Goal: Transaction & Acquisition: Purchase product/service

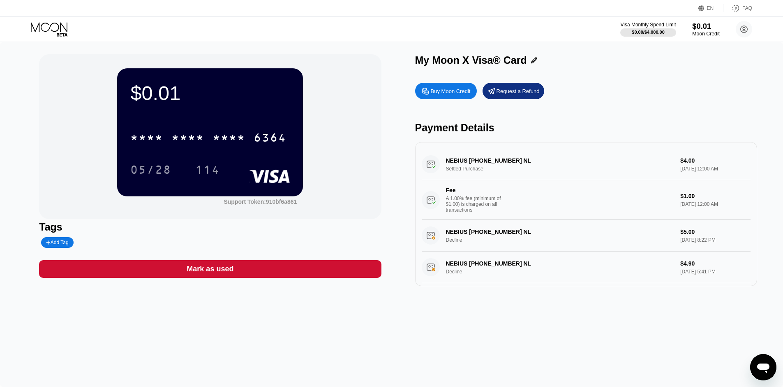
click at [703, 29] on div "$0.01" at bounding box center [706, 26] width 28 height 9
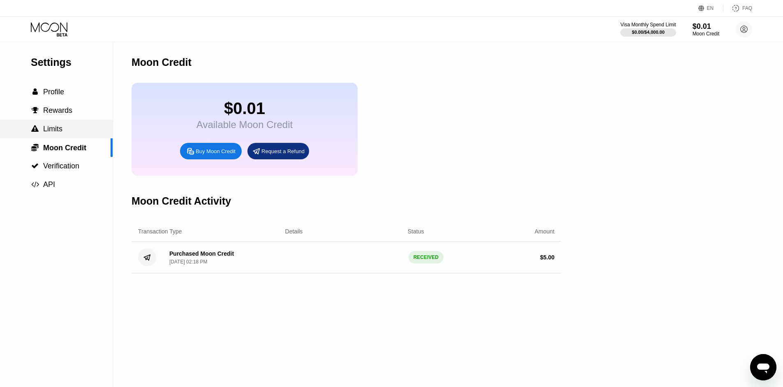
click at [61, 128] on span "Limits" at bounding box center [52, 129] width 19 height 8
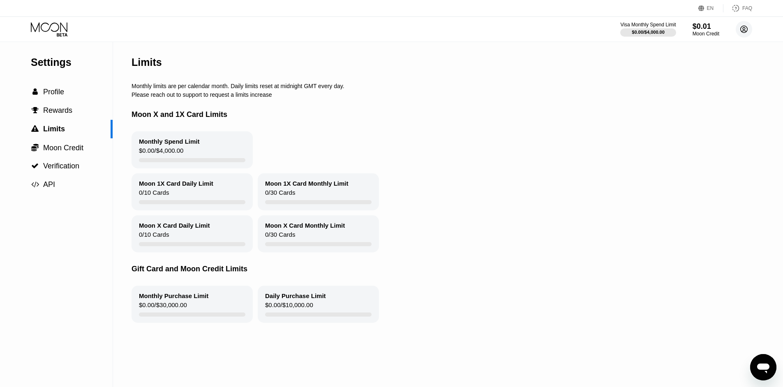
click at [746, 27] on circle at bounding box center [744, 29] width 16 height 16
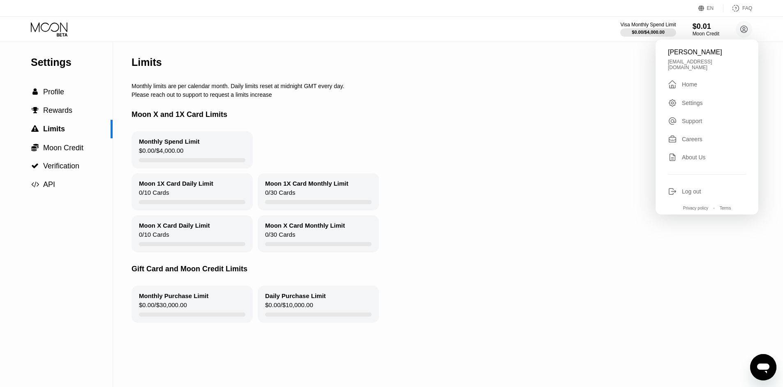
click at [713, 11] on div "EN" at bounding box center [710, 8] width 7 height 6
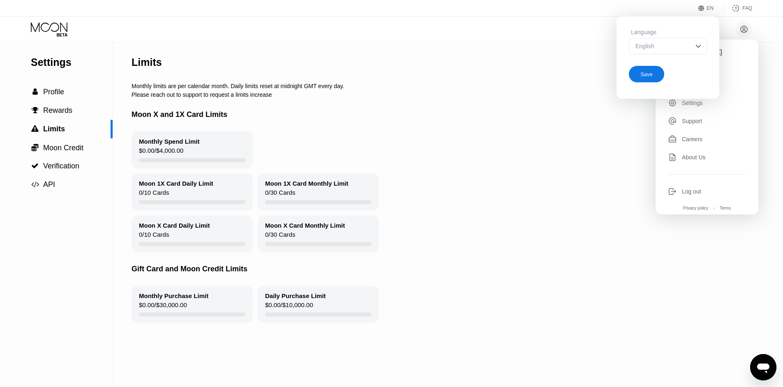
click at [689, 49] on div "English" at bounding box center [662, 46] width 57 height 7
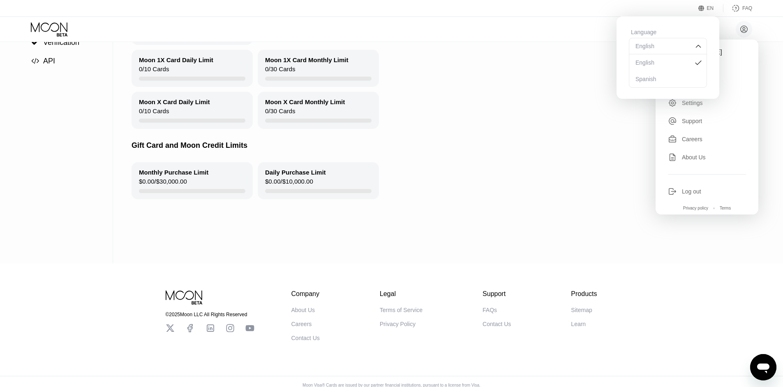
click at [632, 129] on div "Moon X Card Daily Limit 0 / 10 Cards Moon X Card Monthly Limit 0 / 30 Cards" at bounding box center [445, 110] width 627 height 37
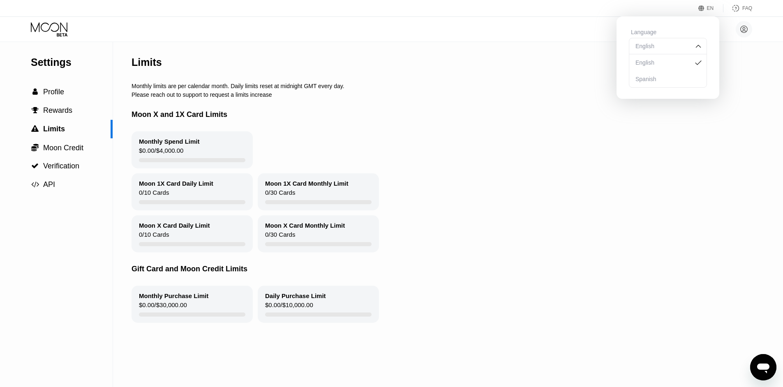
click at [421, 122] on div "Moon X and 1X Card Limits" at bounding box center [445, 114] width 627 height 33
click at [46, 90] on span "Profile" at bounding box center [53, 92] width 21 height 8
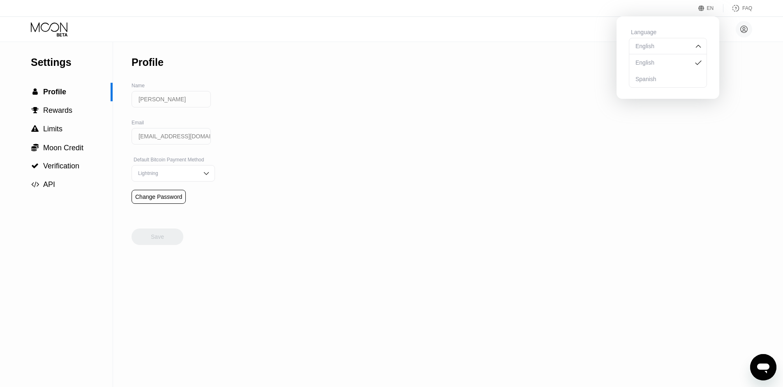
click at [408, 90] on div "Settings  Profile  Rewards  Limits  Moon Credit  Verification  API Profil…" at bounding box center [391, 214] width 783 height 345
click at [597, 58] on div "Settings  Profile  Rewards  Limits  Moon Credit  Verification  API Profil…" at bounding box center [391, 214] width 783 height 345
click at [744, 25] on circle at bounding box center [744, 29] width 16 height 16
click at [511, 168] on div "Settings  Profile  Rewards  Limits  Moon Credit  Verification  API Profil…" at bounding box center [391, 214] width 783 height 345
click at [700, 49] on img at bounding box center [699, 46] width 8 height 8
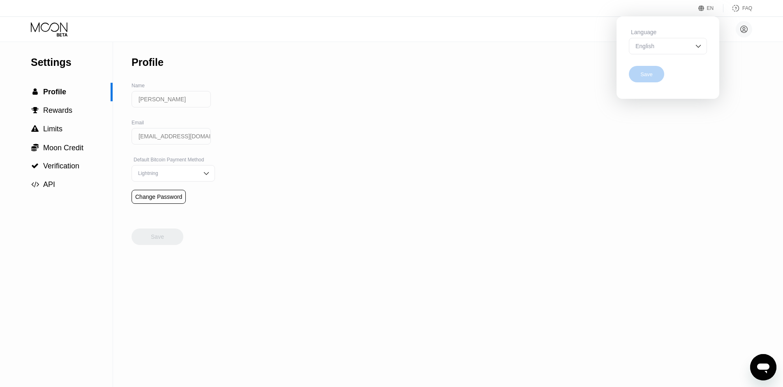
click at [657, 75] on div "Save" at bounding box center [646, 74] width 35 height 16
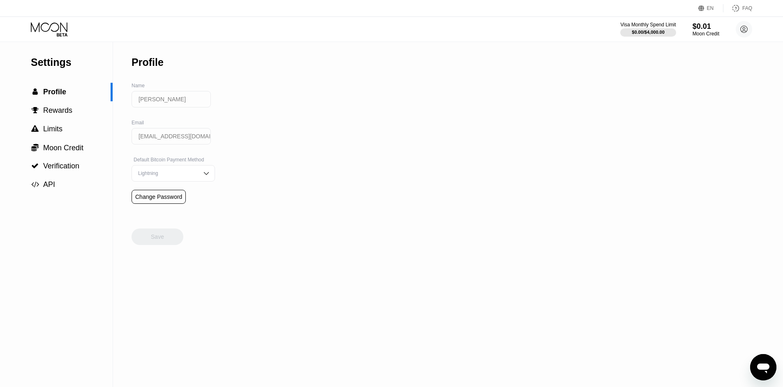
click at [647, 33] on div "$0.00 / $4,000.00" at bounding box center [648, 32] width 33 height 5
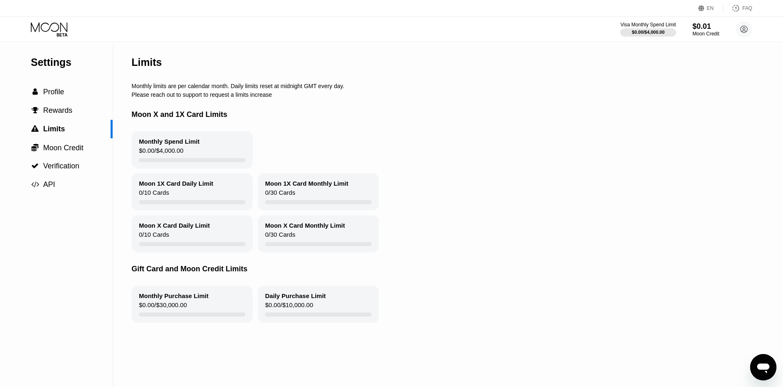
click at [714, 32] on div "Moon Credit" at bounding box center [706, 34] width 27 height 6
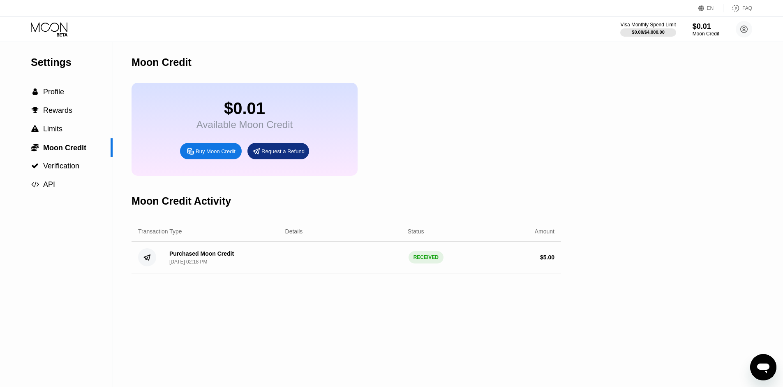
click at [223, 155] on div "Buy Moon Credit" at bounding box center [216, 151] width 40 height 7
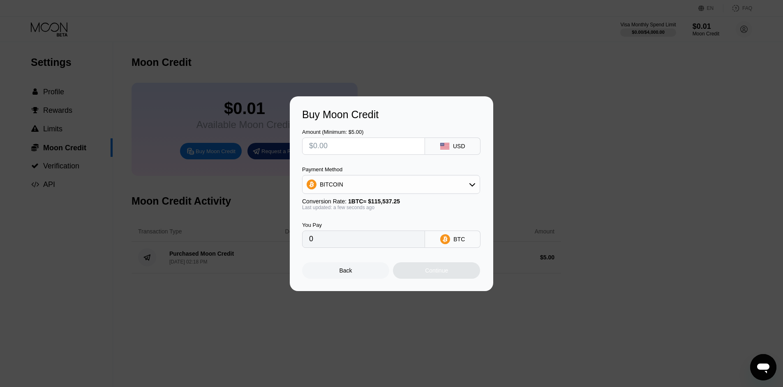
click at [374, 185] on div "BITCOIN" at bounding box center [391, 184] width 177 height 16
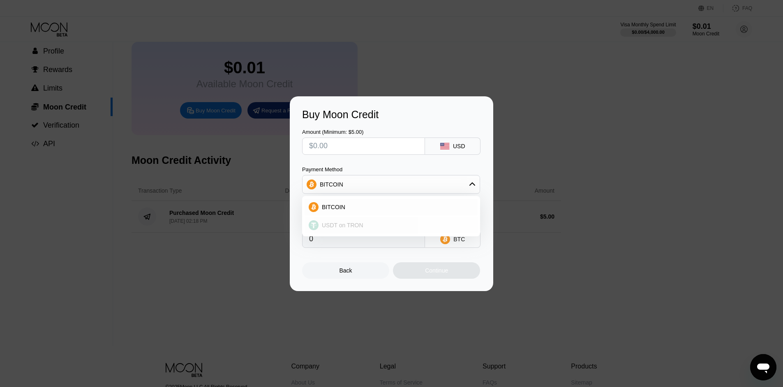
scroll to position [41, 0]
click at [359, 225] on span "USDT on TRON" at bounding box center [343, 225] width 42 height 7
type input "0.00"
click at [332, 147] on input "text" at bounding box center [363, 146] width 109 height 16
type input "$20"
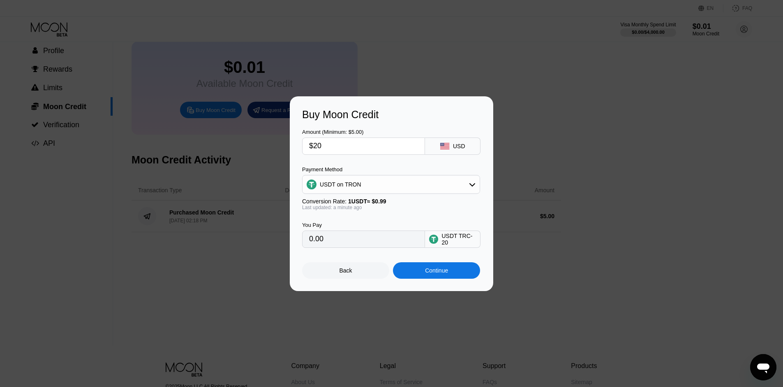
type input "20.20"
type input "$20"
click at [418, 213] on div "You Pay 20.20 USDT TRC-20" at bounding box center [391, 228] width 179 height 37
click at [408, 273] on div "Continue" at bounding box center [436, 270] width 87 height 16
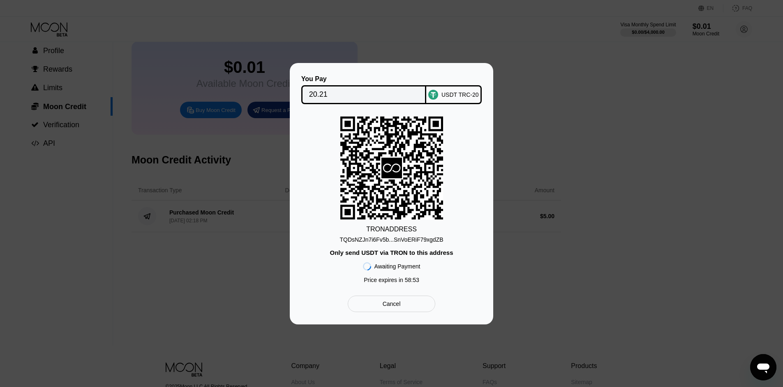
click at [422, 241] on div "TQDsNZJn7i6Fv5b...SnVoERiF79xgdZB" at bounding box center [392, 239] width 104 height 7
drag, startPoint x: 334, startPoint y: 90, endPoint x: 310, endPoint y: 93, distance: 23.6
click at [306, 92] on div "20.21" at bounding box center [363, 94] width 125 height 19
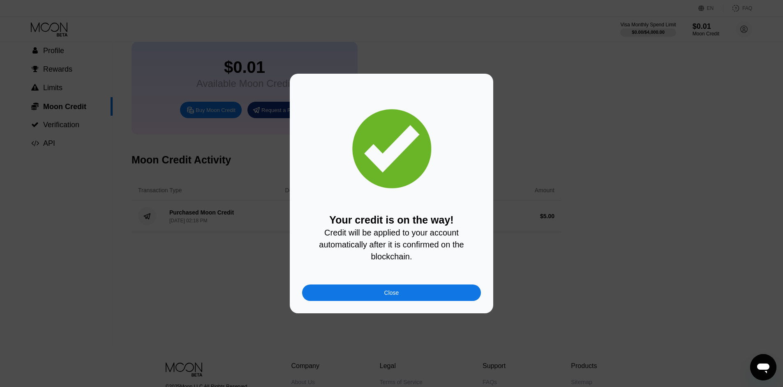
click at [369, 296] on div "Close" at bounding box center [391, 292] width 179 height 16
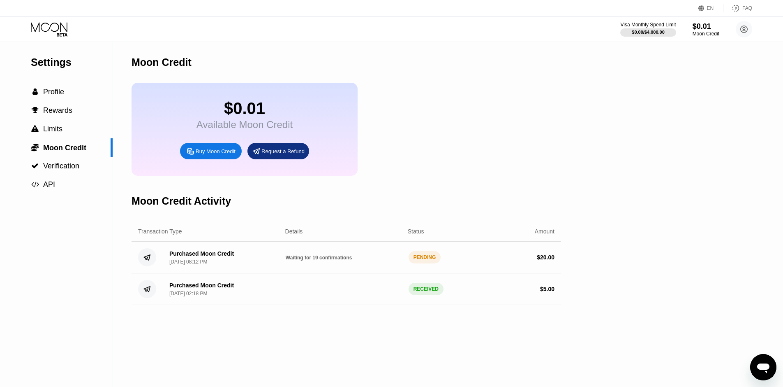
drag, startPoint x: 352, startPoint y: 266, endPoint x: 287, endPoint y: 267, distance: 65.4
click at [287, 260] on div "Waiting for 19 confirmations" at bounding box center [344, 257] width 116 height 7
drag, startPoint x: 286, startPoint y: 267, endPoint x: 314, endPoint y: 267, distance: 28.4
click at [314, 260] on span "Waiting for 19 confirmations" at bounding box center [319, 258] width 67 height 6
click at [482, 215] on div "Moon Credit Activity" at bounding box center [347, 201] width 430 height 41
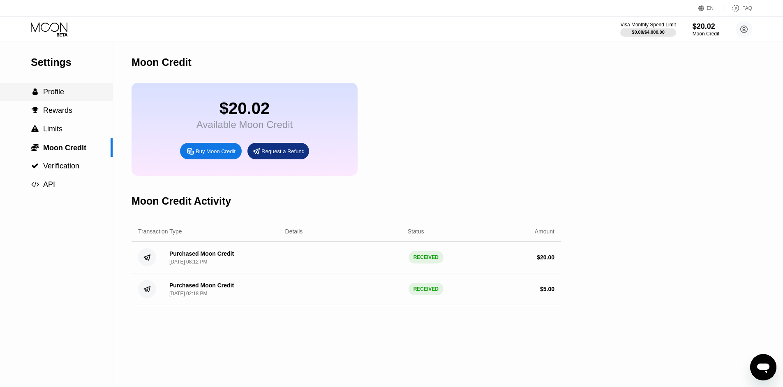
click at [66, 90] on div " Profile" at bounding box center [56, 92] width 113 height 9
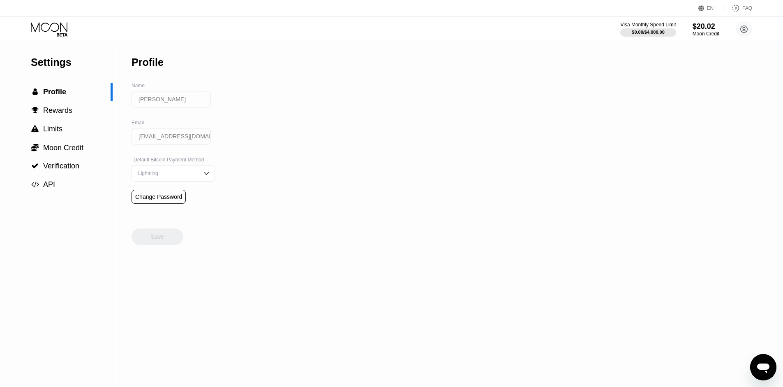
click at [61, 26] on icon at bounding box center [50, 29] width 38 height 14
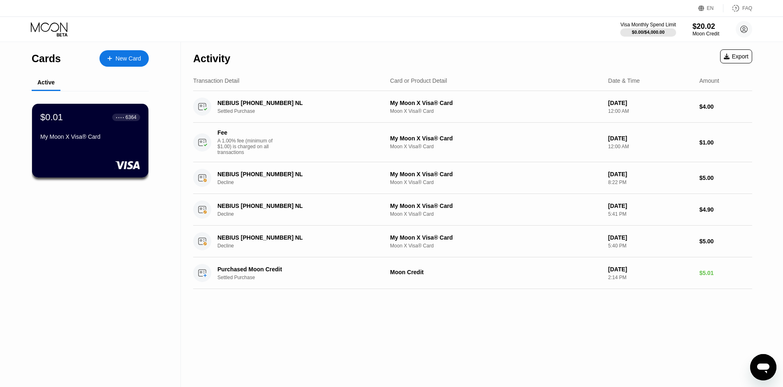
click at [96, 126] on div "$0.01 ● ● ● ● 6364 My Moon X Visa® Card" at bounding box center [90, 127] width 100 height 31
